Goal: Information Seeking & Learning: Learn about a topic

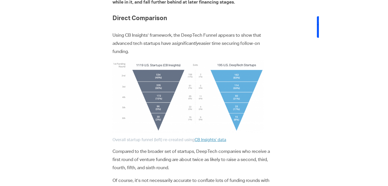
scroll to position [456, 0]
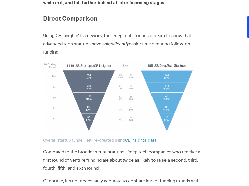
click at [107, 84] on img at bounding box center [118, 97] width 151 height 72
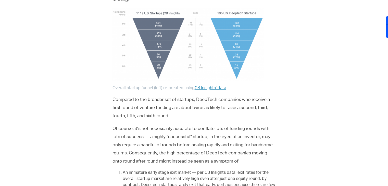
scroll to position [510, 0]
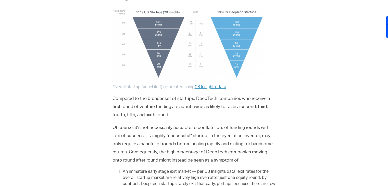
click at [191, 125] on p "Of course, it’s not necessarily accurate to conflate lots of funding rounds wit…" at bounding box center [193, 144] width 163 height 41
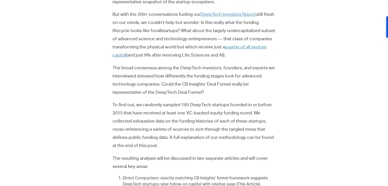
scroll to position [192, 0]
click at [154, 39] on p "But with the 200+ conversations fueling our DeepTech Investing Report still fre…" at bounding box center [193, 35] width 163 height 49
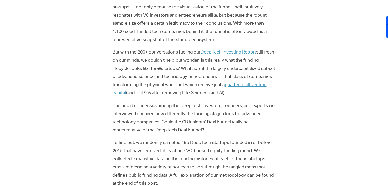
scroll to position [159, 0]
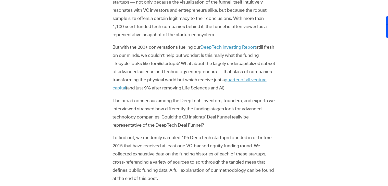
click at [163, 61] on p "But with the 200+ conversations fueling our DeepTech Investing Report still fre…" at bounding box center [193, 68] width 163 height 49
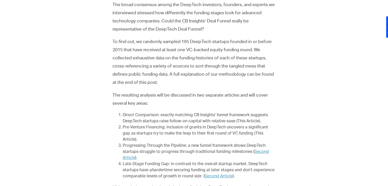
scroll to position [255, 0]
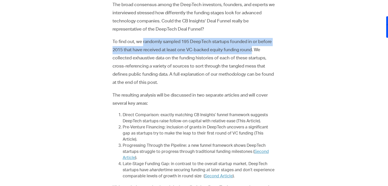
drag, startPoint x: 143, startPoint y: 42, endPoint x: 253, endPoint y: 50, distance: 111.0
click at [191, 50] on p "To find out, we randomly sampled 195 DeepTech startups founded in or before 201…" at bounding box center [193, 62] width 163 height 49
copy p "randomly sampled 195 DeepTech startups founded in or before 2015 that have rece…"
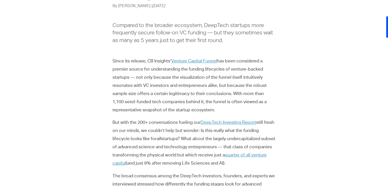
scroll to position [85, 0]
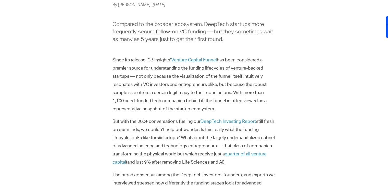
click at [190, 81] on p "Since its release, CB Insights’ Venture Capital Funnel has been considered a pr…" at bounding box center [193, 84] width 163 height 57
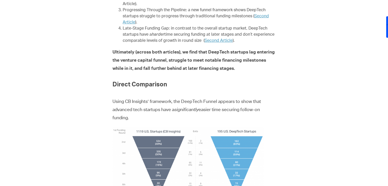
scroll to position [391, 0]
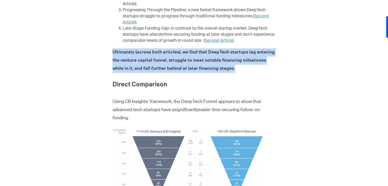
drag, startPoint x: 112, startPoint y: 47, endPoint x: 238, endPoint y: 64, distance: 127.4
copy strong "Ultimately (across both articles), we find that DeepTech startups lag entering …"
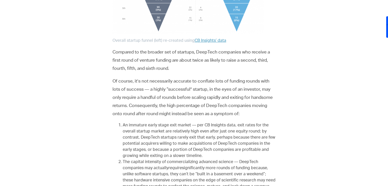
scroll to position [556, 0]
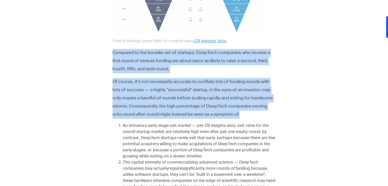
drag, startPoint x: 113, startPoint y: 46, endPoint x: 249, endPoint y: 112, distance: 151.1
copy div "Compared to the broader set of startups, DeepTech companies who receive a first…"
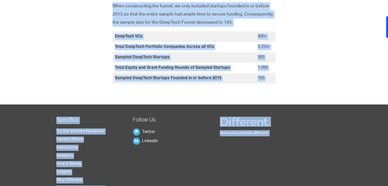
scroll to position [1585, 0]
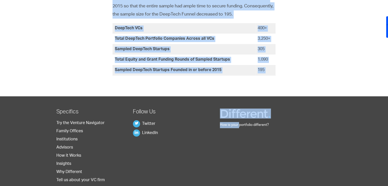
copy div "Compared to the broader set of startups, DeepTech companies who receive a first…"
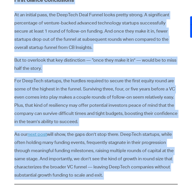
scroll to position [1158, 0]
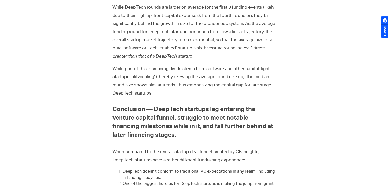
scroll to position [1295, 0]
click at [194, 118] on strong "Conclusion — DeepTech startups lag entering the venture capital funnel, struggl…" at bounding box center [192, 123] width 161 height 32
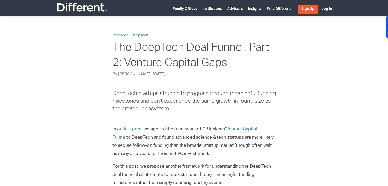
scroll to position [29, 0]
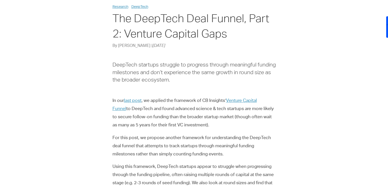
drag, startPoint x: 116, startPoint y: 108, endPoint x: 241, endPoint y: 123, distance: 125.8
click at [241, 123] on p "In our last post , we applied the framework of CB Insights’ Venture Capital Fun…" at bounding box center [193, 113] width 163 height 33
copy p "DeepTech and found advanced science & tech startups are more likely to secure f…"
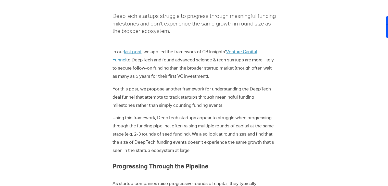
scroll to position [88, 0]
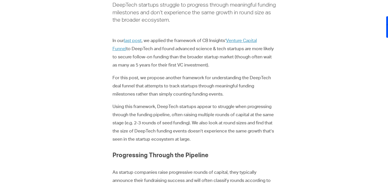
click at [176, 117] on p "Using this framework, DeepTech startups appear to struggle when progressing thr…" at bounding box center [193, 123] width 163 height 41
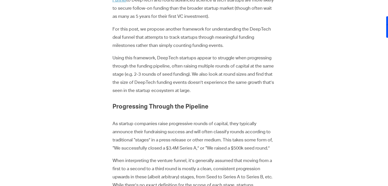
scroll to position [137, 0]
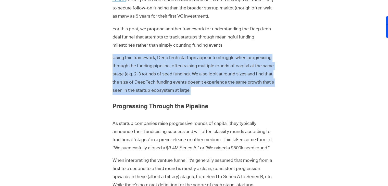
drag, startPoint x: 112, startPoint y: 56, endPoint x: 208, endPoint y: 91, distance: 102.0
click at [208, 91] on p "Using this framework, DeepTech startups appear to struggle when progressing thr…" at bounding box center [193, 74] width 163 height 41
copy p "Using this framework, DeepTech startups appear to struggle when progressing thr…"
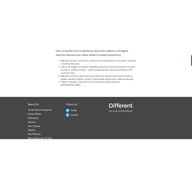
scroll to position [1358, 0]
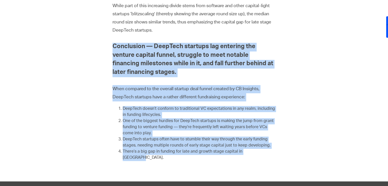
drag, startPoint x: 112, startPoint y: 43, endPoint x: 300, endPoint y: 157, distance: 219.5
copy div "Conclusion — DeepTech startups lag entering the venture capital funnel, struggl…"
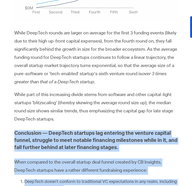
scroll to position [1209, 0]
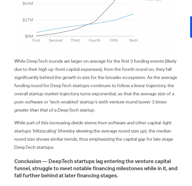
click at [67, 85] on p "While DeepTech rounds are larger on average for the first 3 funding events (lik…" at bounding box center [95, 86] width 163 height 57
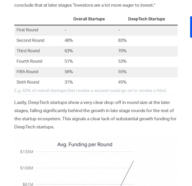
scroll to position [1012, 0]
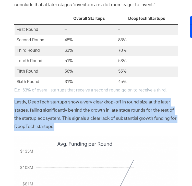
drag, startPoint x: 11, startPoint y: 99, endPoint x: 63, endPoint y: 128, distance: 59.6
copy p "Lastly, DeepTech startups show a very clear drop-off in round size at the later…"
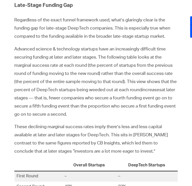
scroll to position [866, 0]
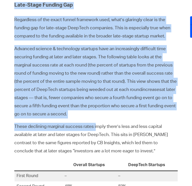
drag, startPoint x: 15, startPoint y: 7, endPoint x: 97, endPoint y: 126, distance: 145.4
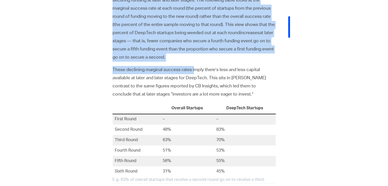
scroll to position [922, 0]
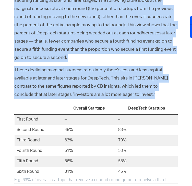
copy div "Late-Stage Funding Gap Regardless of the exact funnel framework used, what’s gl…"
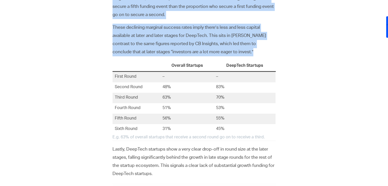
scroll to position [1008, 0]
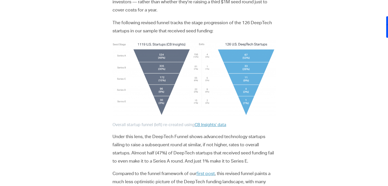
scroll to position [694, 0]
click at [309, 154] on div "Research DeepTech The DeepTech Deal Funnel, Part 2: Venture Capital Gaps By Jac…" at bounding box center [194, 92] width 286 height 1507
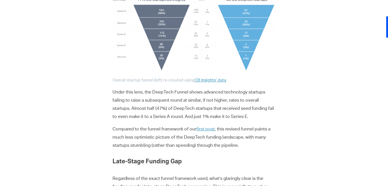
scroll to position [738, 0]
click at [135, 119] on p "Under this lens, the DeepTech Funnel shows advanced technology startups failing…" at bounding box center [193, 105] width 163 height 33
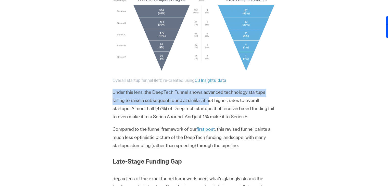
drag, startPoint x: 112, startPoint y: 88, endPoint x: 210, endPoint y: 103, distance: 99.2
click at [210, 103] on div "Research DeepTech The DeepTech Deal Funnel, Part 2: Venture Capital Gaps By Jac…" at bounding box center [194, 47] width 286 height 1507
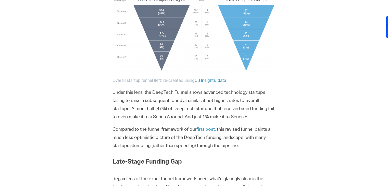
click at [305, 108] on div "Research DeepTech The DeepTech Deal Funnel, Part 2: Venture Capital Gaps By Jac…" at bounding box center [194, 47] width 286 height 1507
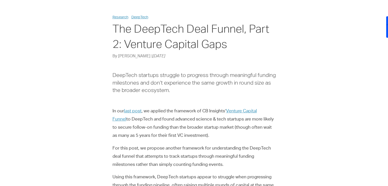
scroll to position [0, 0]
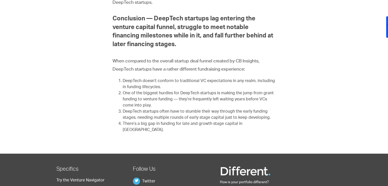
scroll to position [1386, 0]
